Goal: Task Accomplishment & Management: Manage account settings

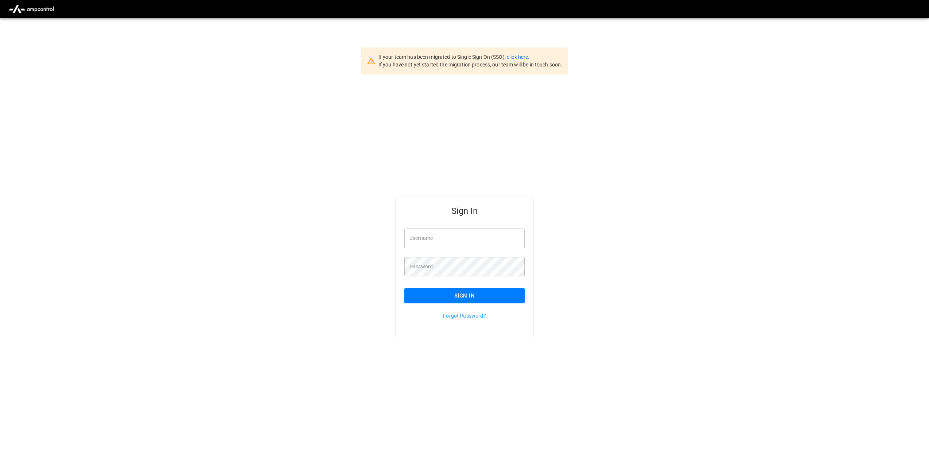
type input "**********"
click at [467, 302] on button "Sign In" at bounding box center [465, 295] width 120 height 15
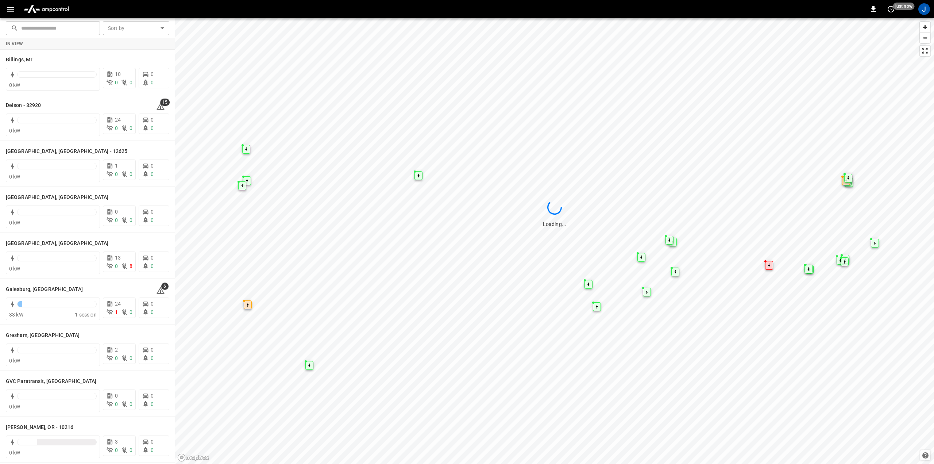
click at [13, 9] on icon "button" at bounding box center [10, 9] width 7 height 5
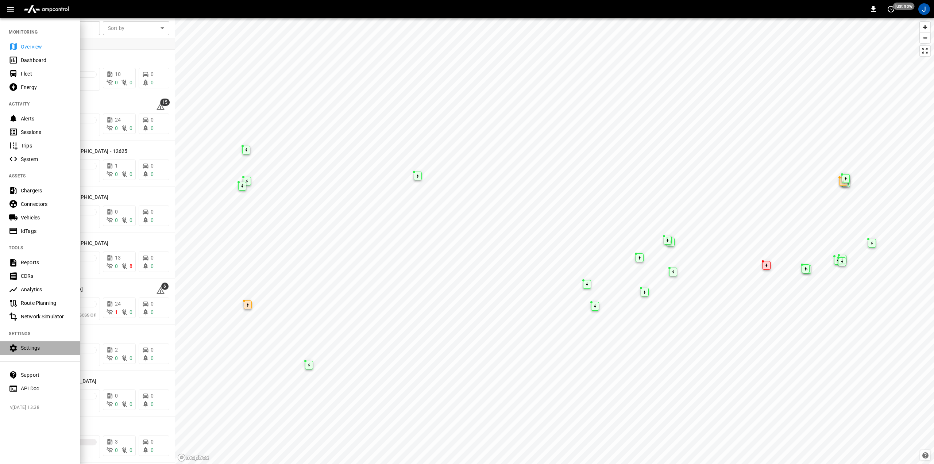
click at [28, 350] on div "Settings" at bounding box center [46, 347] width 51 height 7
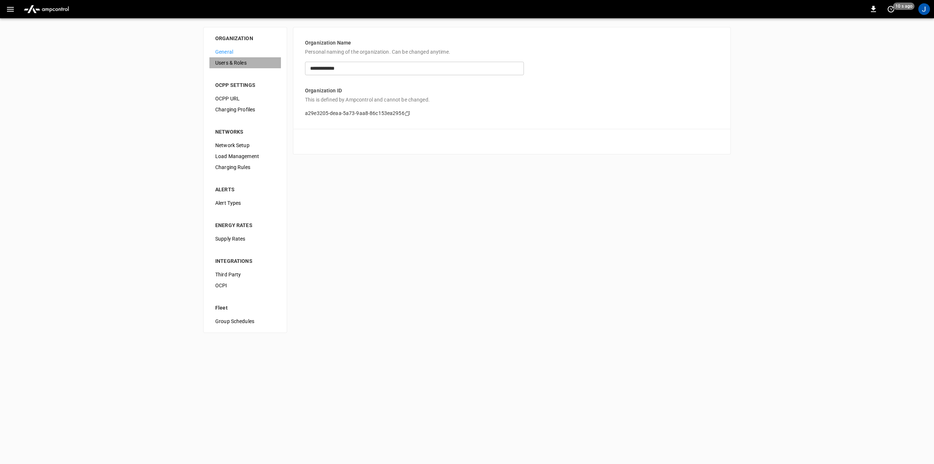
click at [240, 65] on span "Users & Roles" at bounding box center [245, 63] width 60 height 8
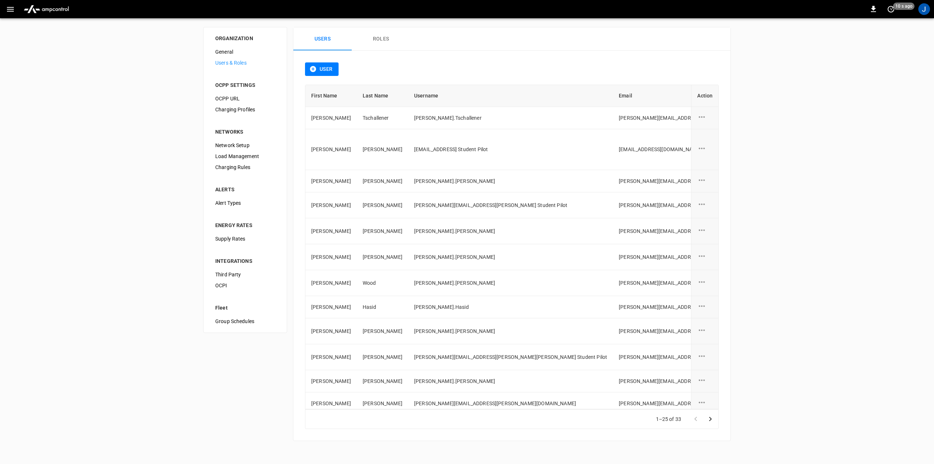
click at [307, 67] on button "User" at bounding box center [322, 68] width 34 height 13
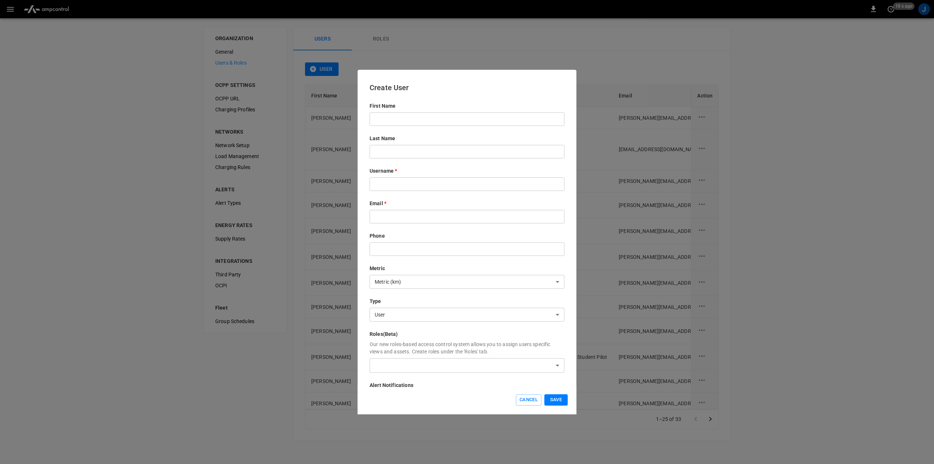
click at [395, 112] on div "First Name ​" at bounding box center [467, 114] width 195 height 24
click at [403, 121] on input "text" at bounding box center [467, 118] width 195 height 13
type input "*"
type input "****"
type input "*********"
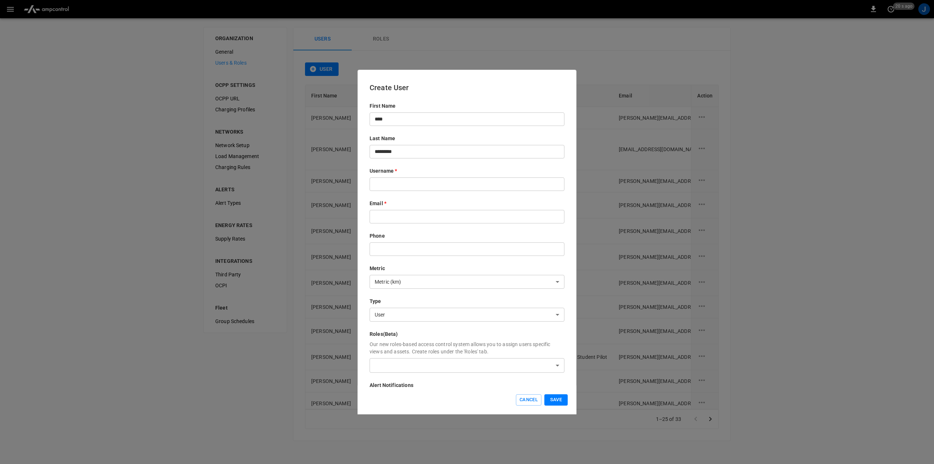
click at [390, 188] on input "text" at bounding box center [467, 183] width 195 height 13
paste input "**********"
drag, startPoint x: 484, startPoint y: 186, endPoint x: 411, endPoint y: 187, distance: 73.7
click at [411, 187] on input "**********" at bounding box center [467, 183] width 195 height 13
type input "**********"
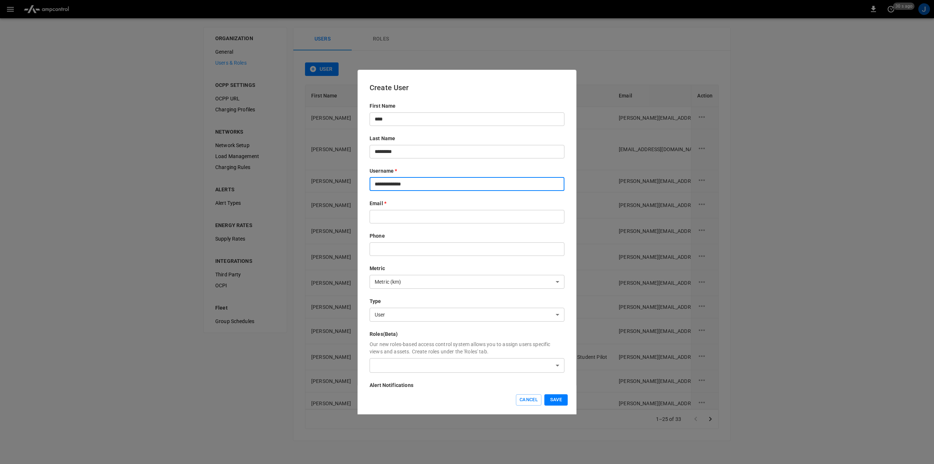
click at [383, 215] on input "text" at bounding box center [467, 216] width 195 height 13
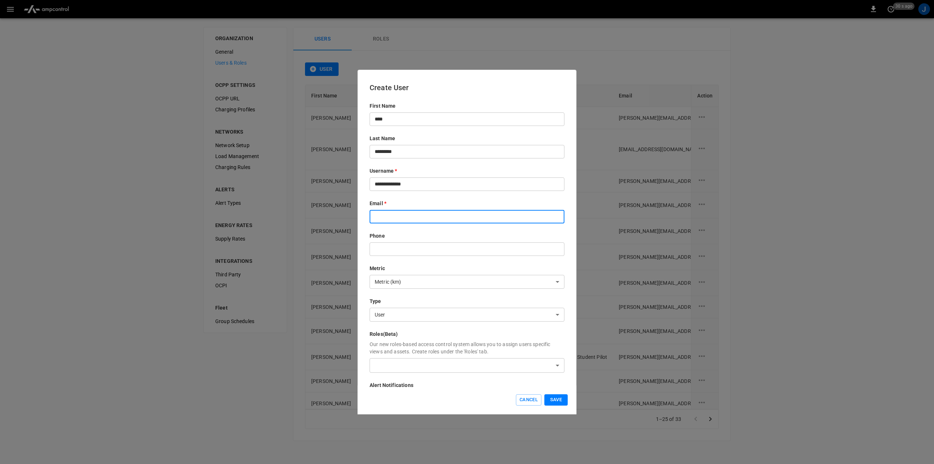
paste input "**********"
type input "**********"
click at [401, 281] on body "0 30 s ago J ORGANIZATION General Users & Roles OCPP SETTINGS OCPP URL Charging…" at bounding box center [467, 224] width 934 height 449
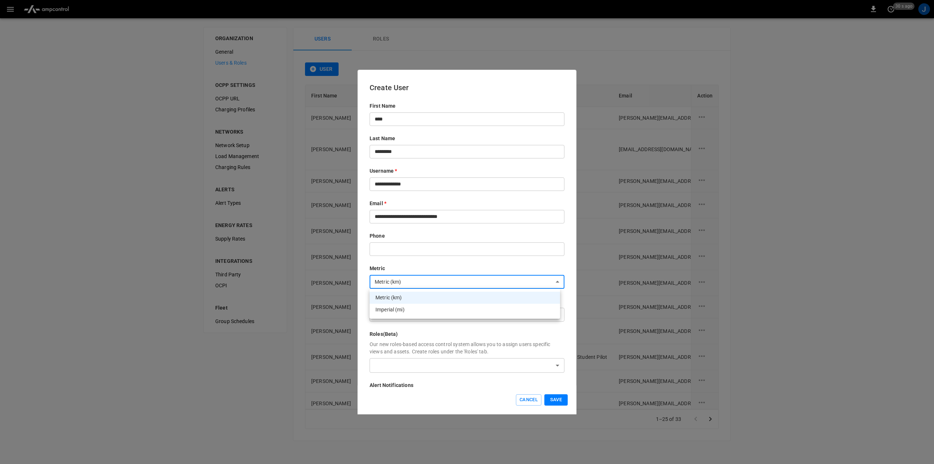
click at [398, 309] on li "Imperial (mi)" at bounding box center [465, 309] width 190 height 12
type input "*****"
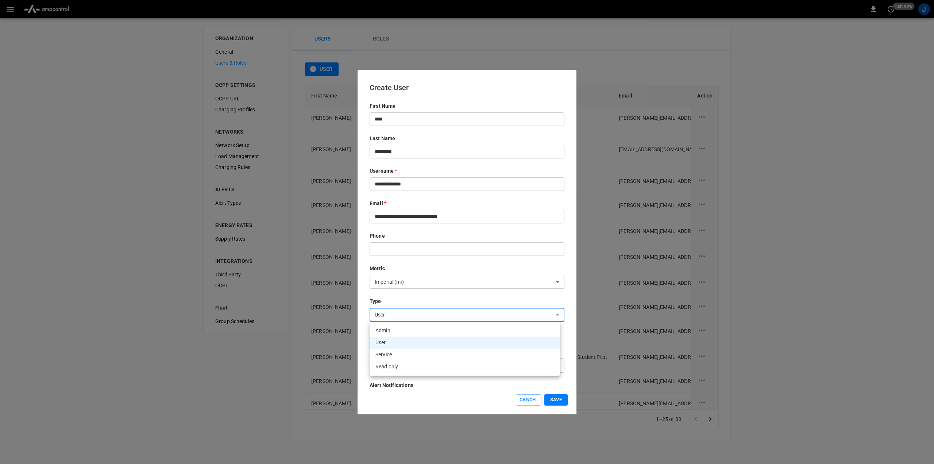
click at [390, 319] on body "0 just now J ORGANIZATION General Users & Roles OCPP SETTINGS OCPP URL Charging…" at bounding box center [467, 224] width 934 height 449
click at [395, 341] on li "User" at bounding box center [465, 342] width 190 height 12
click at [433, 296] on div "**********" at bounding box center [467, 254] width 195 height 305
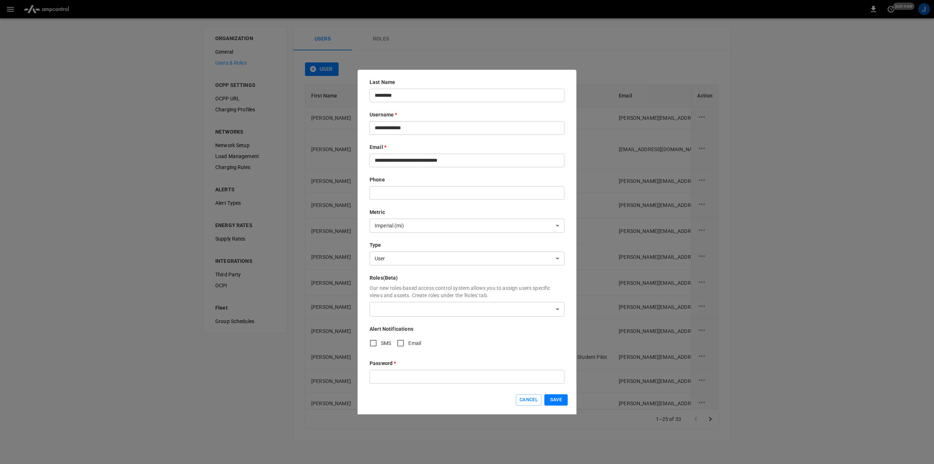
scroll to position [62, 0]
click at [403, 303] on body "0 just now J ORGANIZATION General Users & Roles OCPP SETTINGS OCPP URL Charging…" at bounding box center [467, 224] width 934 height 449
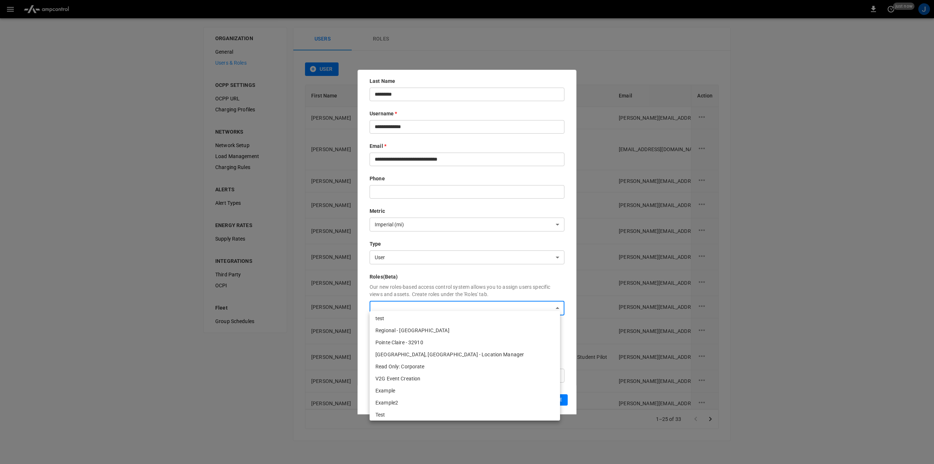
scroll to position [101, 0]
click at [400, 364] on li "Read Only: Corporate" at bounding box center [465, 363] width 190 height 12
type input "**********"
click at [436, 271] on div at bounding box center [467, 232] width 934 height 464
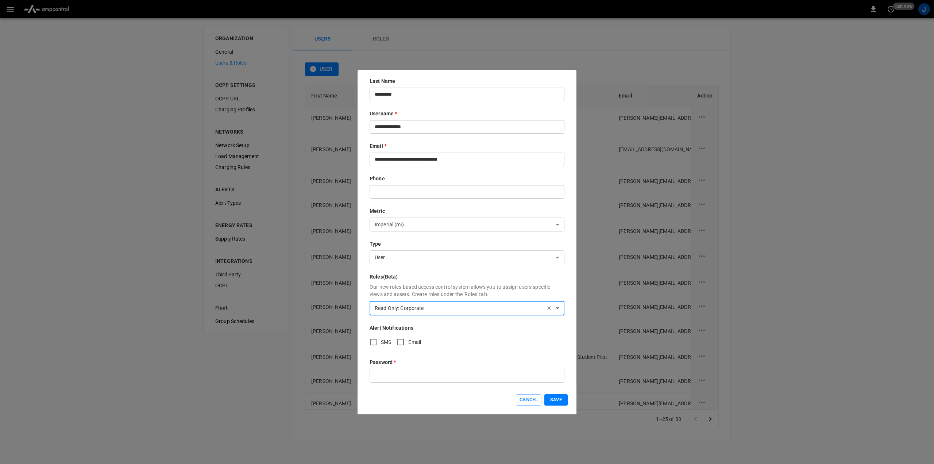
click at [395, 368] on input "text" at bounding box center [467, 374] width 195 height 13
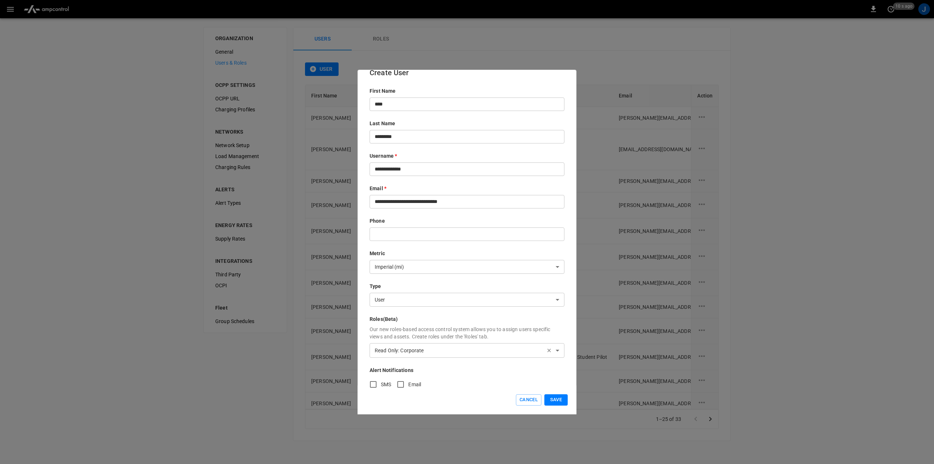
scroll to position [62, 0]
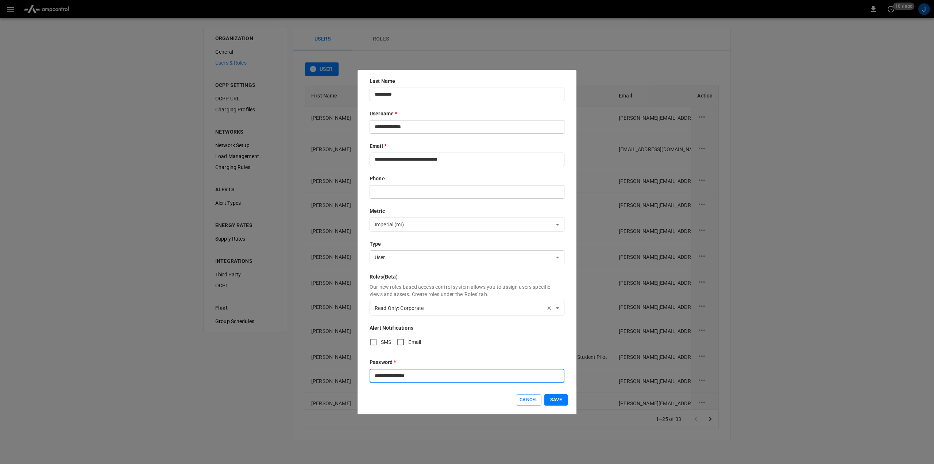
type input "**********"
click at [550, 400] on button "Save" at bounding box center [555, 399] width 23 height 11
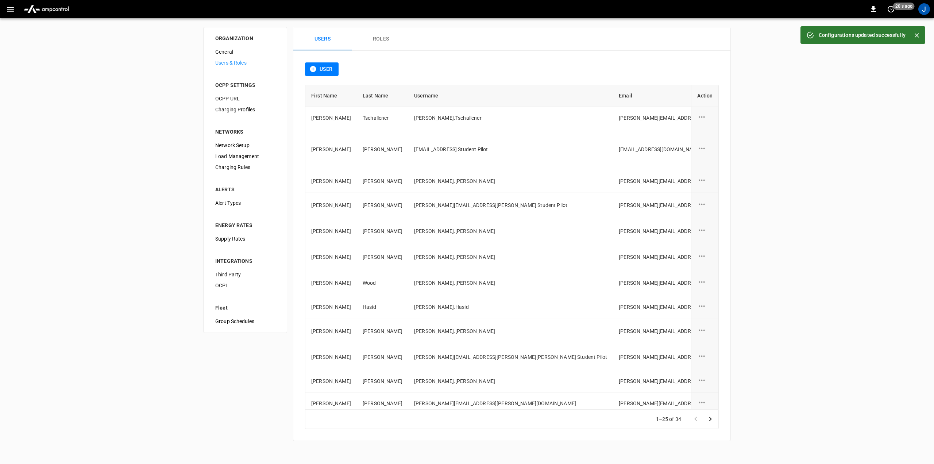
drag, startPoint x: 919, startPoint y: 34, endPoint x: 913, endPoint y: 39, distance: 7.7
click at [919, 34] on icon "Close" at bounding box center [916, 35] width 7 height 7
drag, startPoint x: 896, startPoint y: 73, endPoint x: 894, endPoint y: 65, distance: 8.5
click at [896, 72] on div "ORGANIZATION General Users & Roles OCPP SETTINGS OCPP URL Charging Profiles NET…" at bounding box center [467, 233] width 934 height 431
drag, startPoint x: 924, startPoint y: 11, endPoint x: 901, endPoint y: 30, distance: 28.8
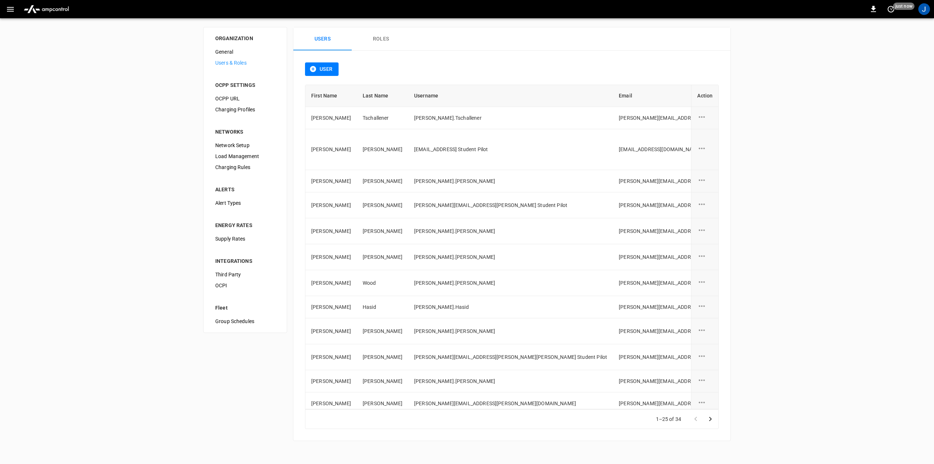
click at [923, 11] on div "J" at bounding box center [924, 9] width 12 height 12
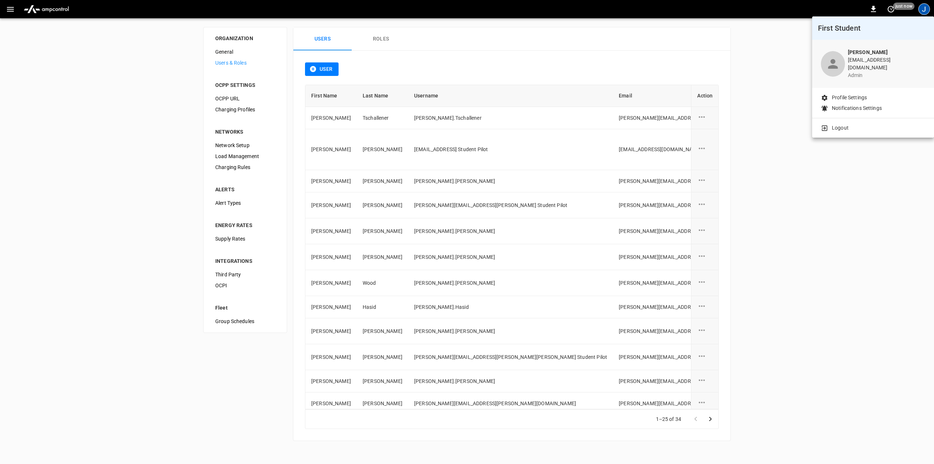
click at [755, 60] on div at bounding box center [467, 232] width 934 height 464
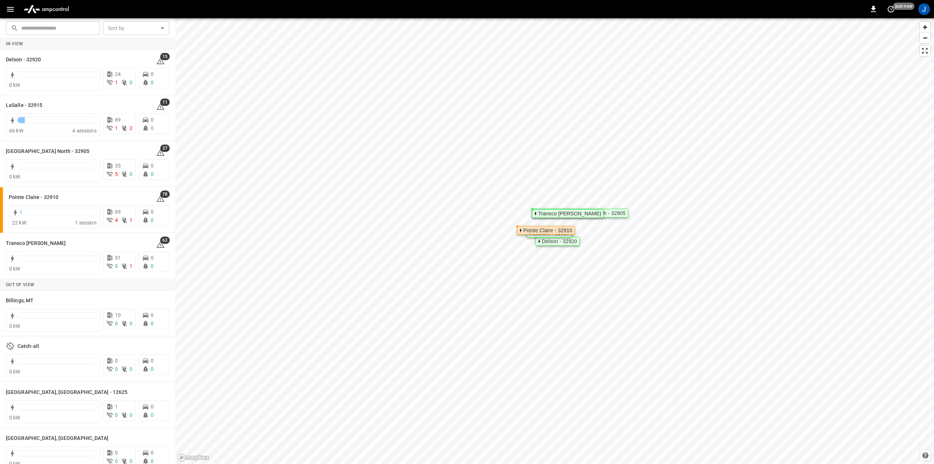
click at [12, 9] on icon "button" at bounding box center [10, 9] width 7 height 5
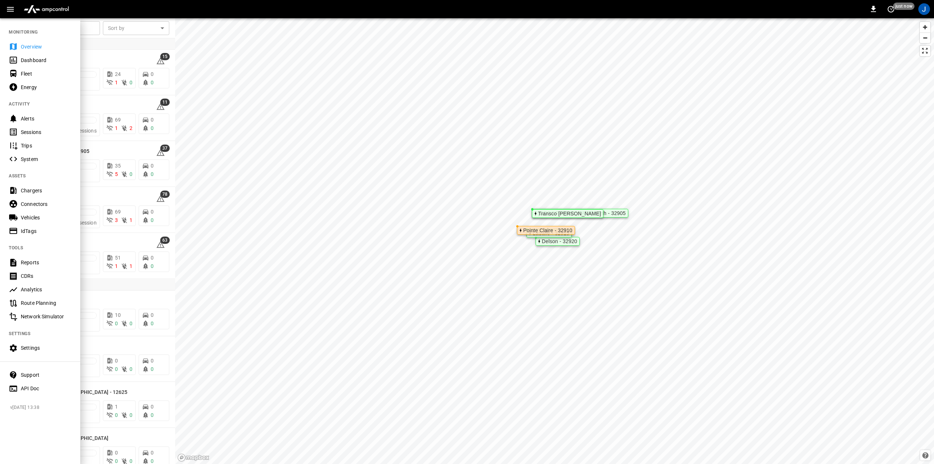
drag, startPoint x: 34, startPoint y: 344, endPoint x: 45, endPoint y: 341, distance: 10.7
click at [34, 344] on div "Settings" at bounding box center [46, 347] width 51 height 7
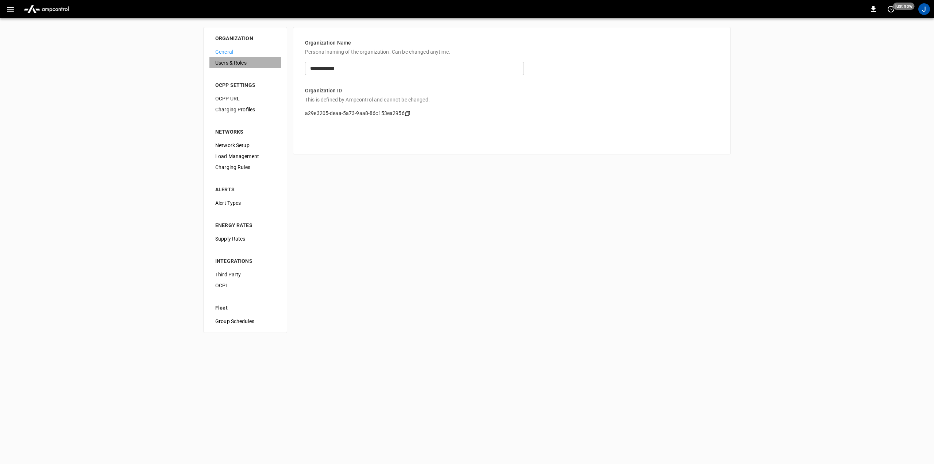
click at [233, 58] on div "Users & Roles" at bounding box center [244, 62] width 71 height 11
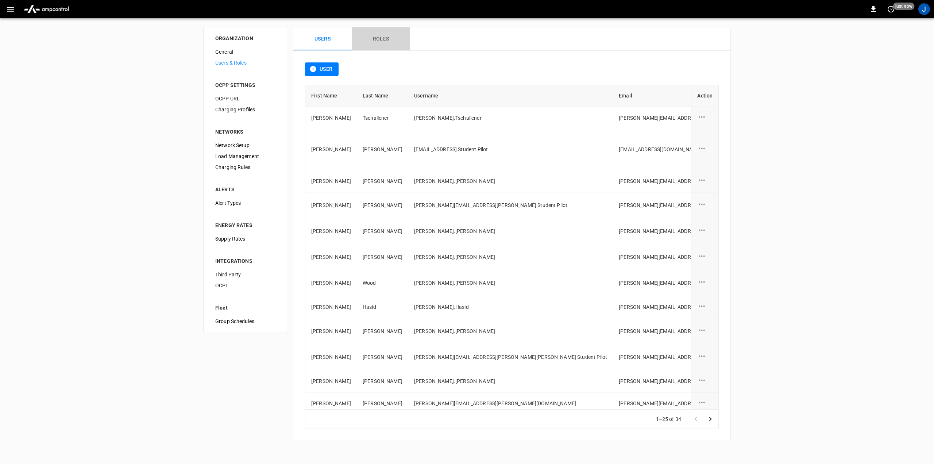
click at [370, 40] on button "Roles" at bounding box center [381, 38] width 58 height 23
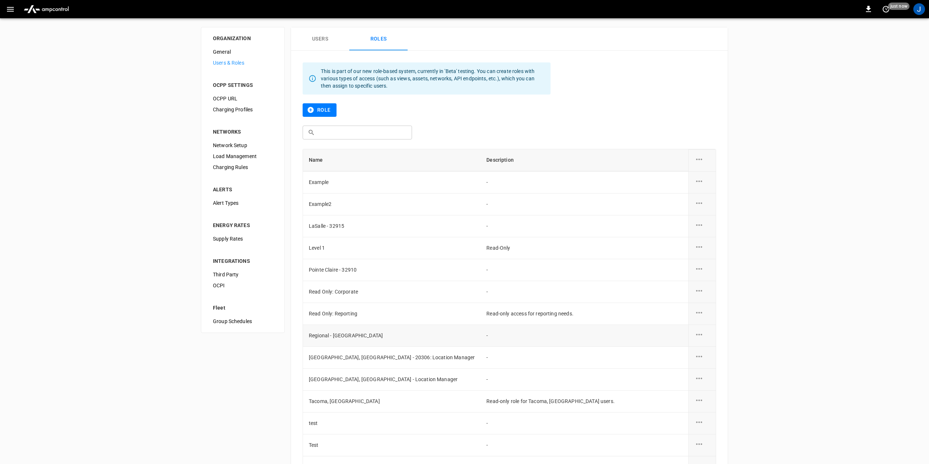
scroll to position [70, 0]
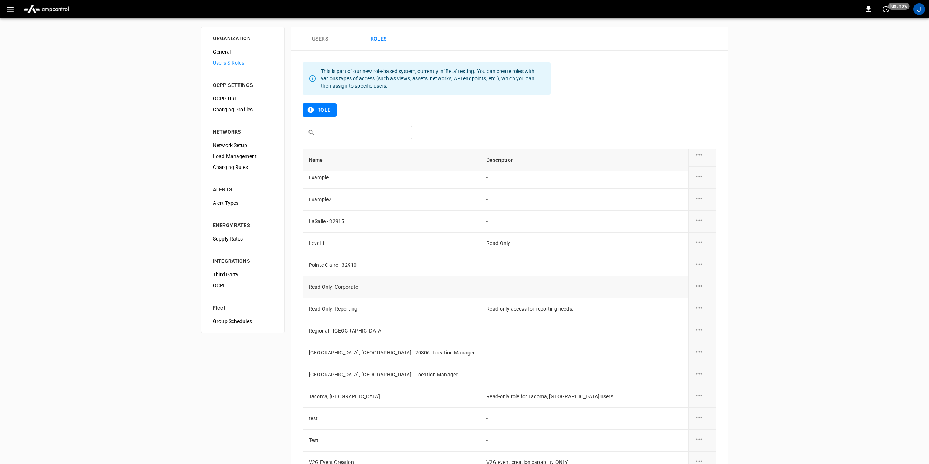
click at [690, 283] on td "roles-table" at bounding box center [702, 287] width 27 height 22
click at [695, 288] on icon "role action options" at bounding box center [699, 285] width 9 height 9
click at [699, 290] on li "Edit" at bounding box center [704, 290] width 26 height 12
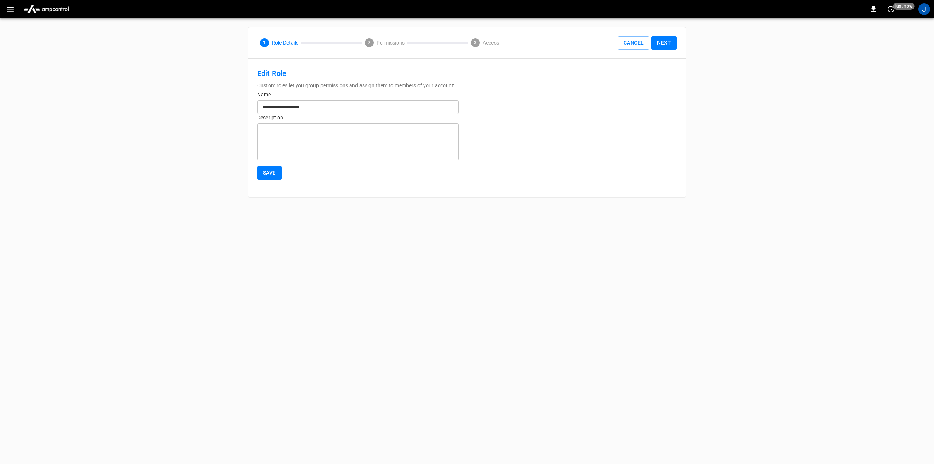
click at [276, 173] on button "Save" at bounding box center [269, 172] width 24 height 13
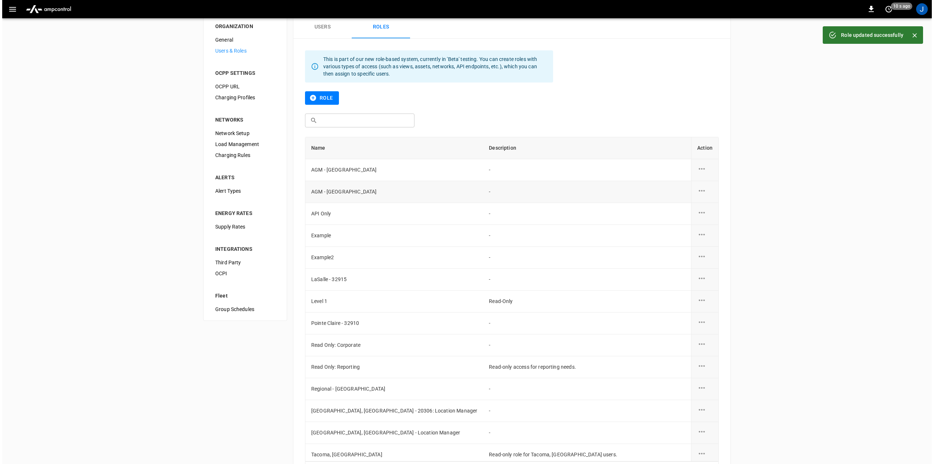
scroll to position [50, 0]
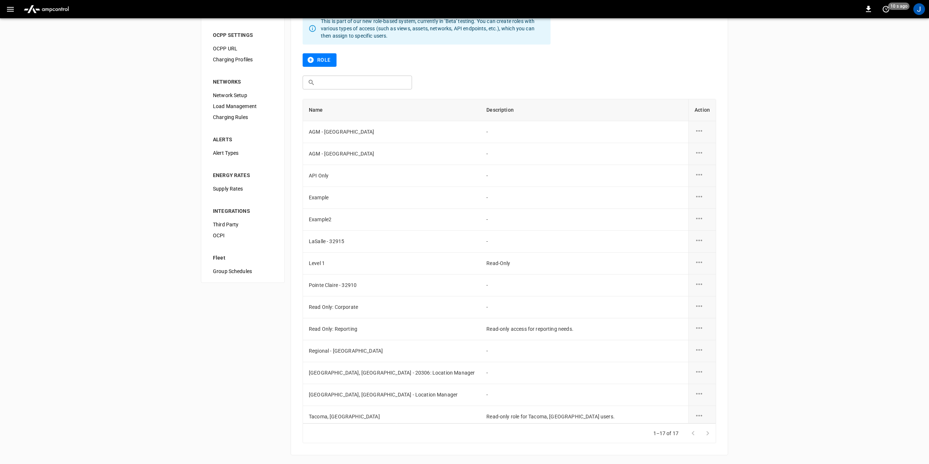
drag, startPoint x: 699, startPoint y: 308, endPoint x: 698, endPoint y: 316, distance: 8.1
click at [698, 308] on icon "role action options" at bounding box center [699, 305] width 9 height 9
click at [699, 310] on li "Edit" at bounding box center [704, 310] width 26 height 12
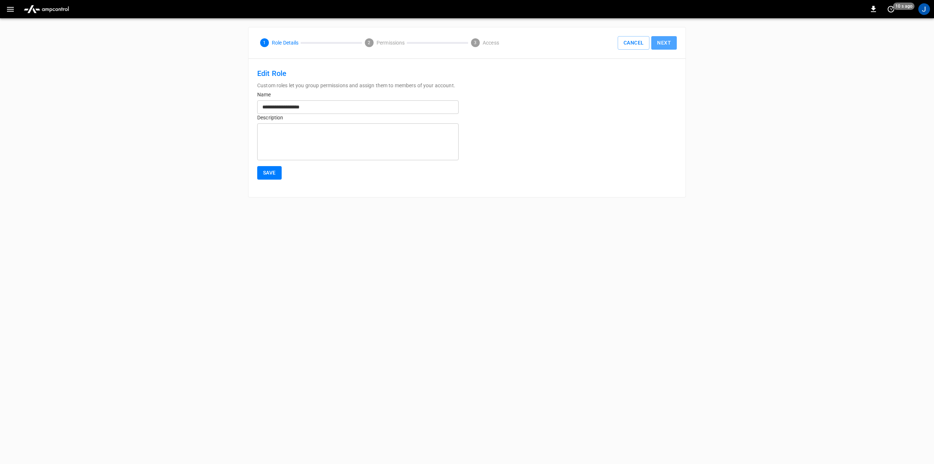
click at [664, 40] on button "Next" at bounding box center [664, 42] width 26 height 13
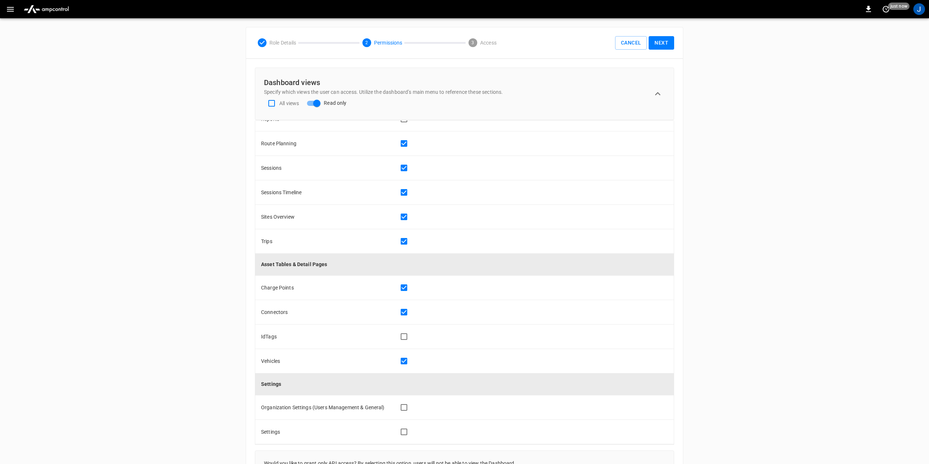
click at [666, 45] on button "Next" at bounding box center [662, 42] width 26 height 13
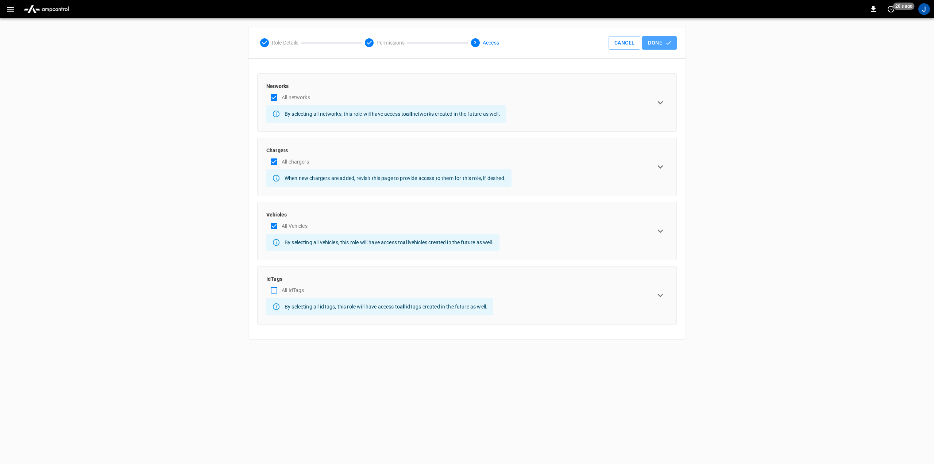
click at [652, 42] on button "Done" at bounding box center [659, 42] width 35 height 13
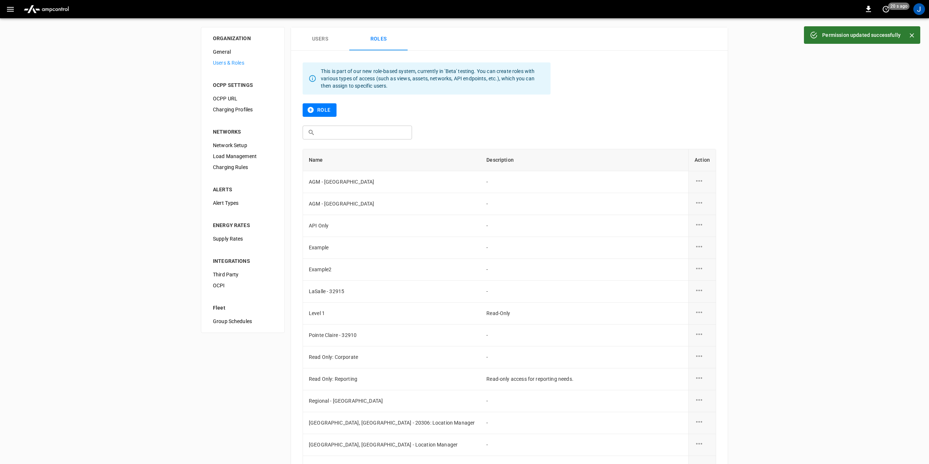
click at [9, 13] on icon "button" at bounding box center [10, 9] width 9 height 9
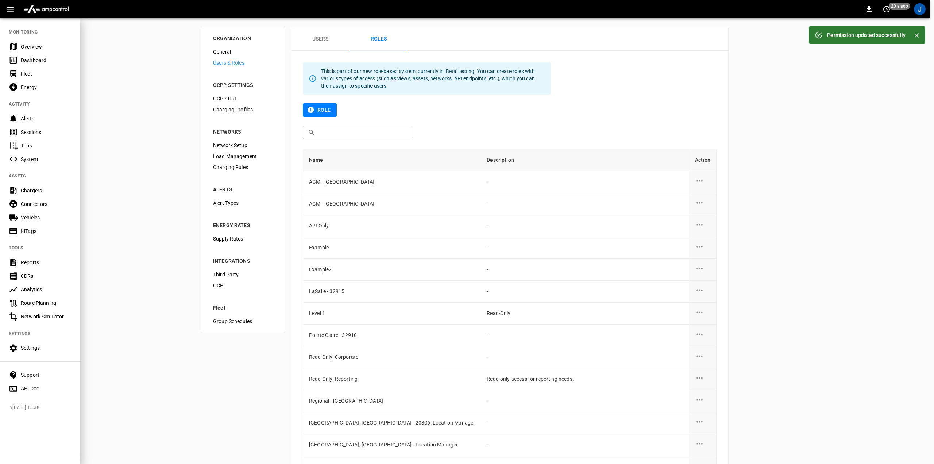
click at [32, 45] on div "Overview" at bounding box center [46, 46] width 51 height 7
